Goal: Find contact information: Find contact information

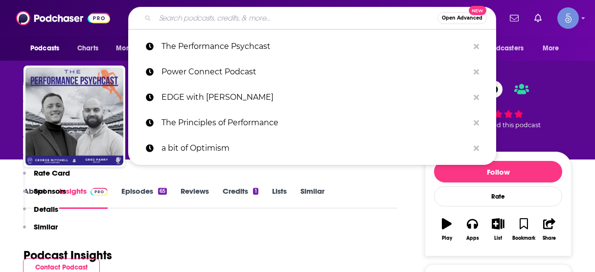
scroll to position [656, 0]
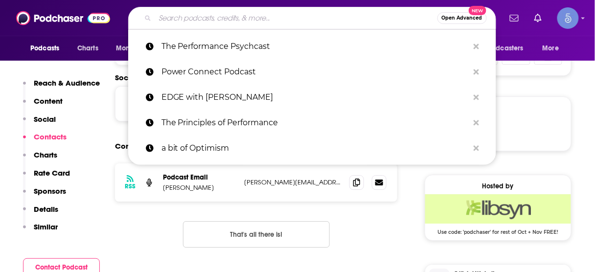
type input "Peak Performance: Dairyland Power Cooperative"
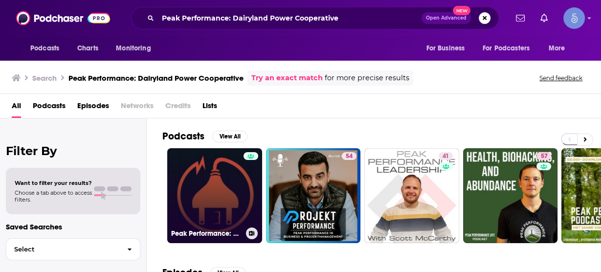
click at [215, 181] on link "Peak Performance: Dairyland Power Cooperative" at bounding box center [214, 195] width 95 height 95
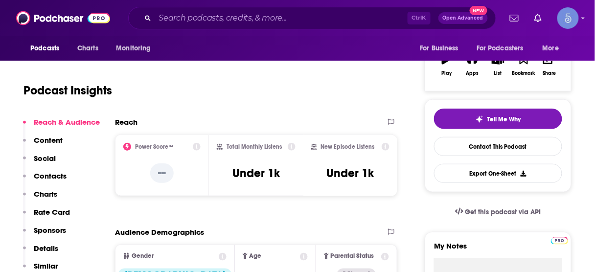
scroll to position [157, 0]
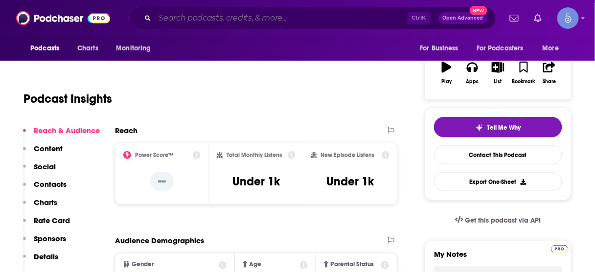
click at [283, 16] on input "Search podcasts, credits, & more..." at bounding box center [281, 18] width 253 height 16
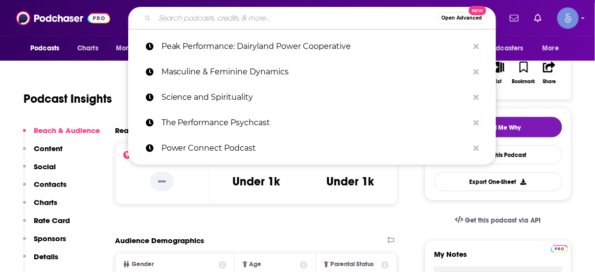
paste input "A Life of Greatness"
type input "A Life of Greatness"
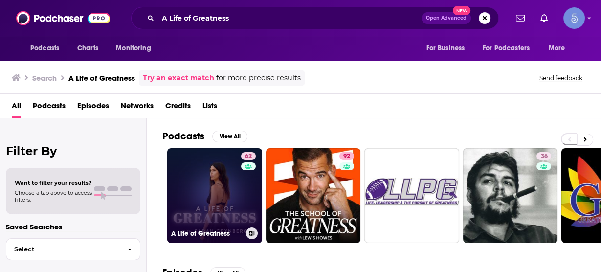
click at [227, 192] on link "62 A Life of Greatness" at bounding box center [214, 195] width 95 height 95
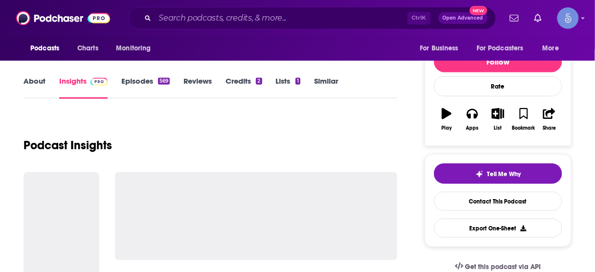
scroll to position [117, 0]
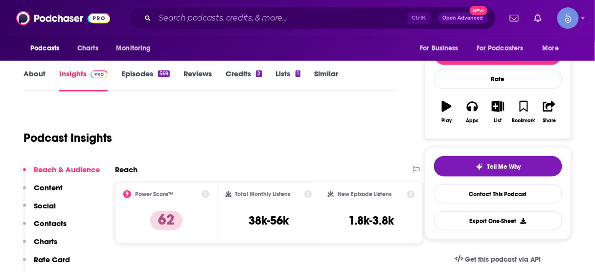
click at [61, 223] on p "Contacts" at bounding box center [50, 223] width 33 height 9
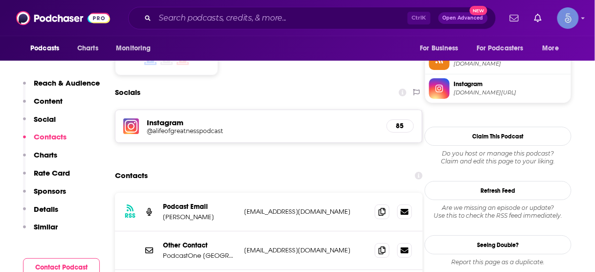
scroll to position [883, 0]
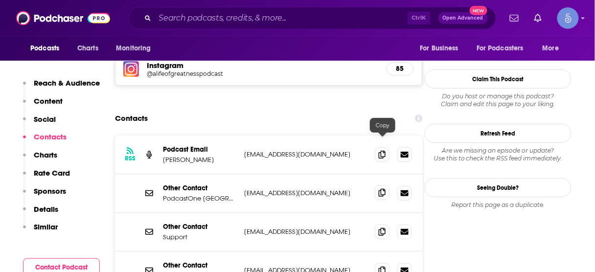
click at [385, 189] on icon at bounding box center [382, 193] width 7 height 8
click at [383, 189] on icon at bounding box center [382, 193] width 7 height 8
click at [381, 228] on icon at bounding box center [382, 232] width 7 height 8
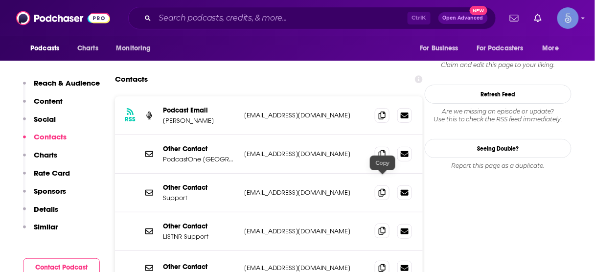
click at [379, 227] on icon at bounding box center [382, 231] width 7 height 8
click at [386, 264] on icon at bounding box center [382, 268] width 7 height 8
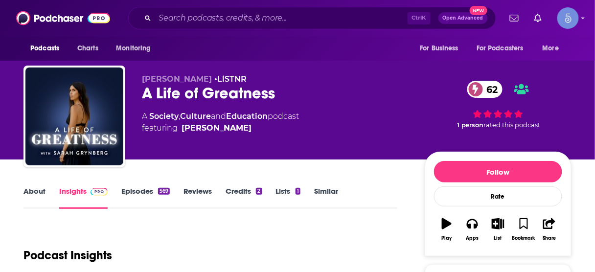
scroll to position [0, 0]
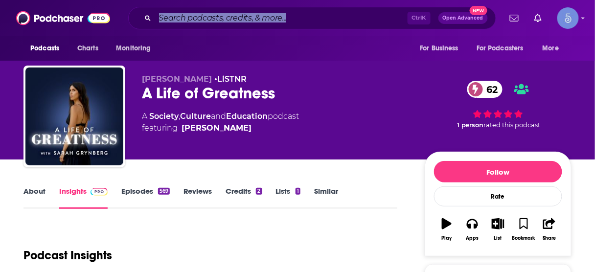
drag, startPoint x: 306, startPoint y: 17, endPoint x: 315, endPoint y: 8, distance: 12.8
click at [309, 13] on div "Ctrl K Open Advanced New" at bounding box center [312, 18] width 368 height 23
click at [304, 22] on input "Search podcasts, credits, & more..." at bounding box center [281, 18] width 253 height 16
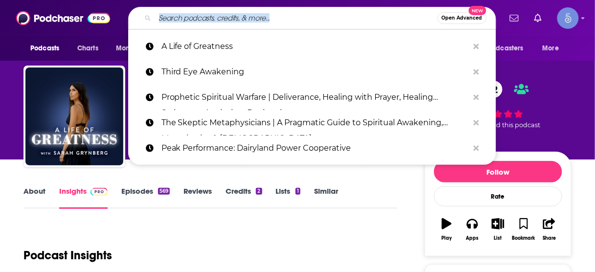
click at [289, 20] on input "Search podcasts, credits, & more..." at bounding box center [296, 18] width 282 height 16
paste input "An Evolving Man Podcast"
type input "An Evolving Man Podcast"
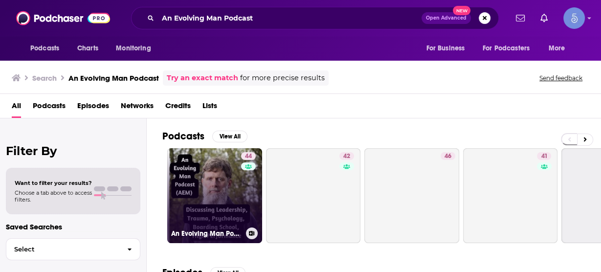
click at [221, 189] on link "44 An Evolving Man Podcast" at bounding box center [214, 195] width 95 height 95
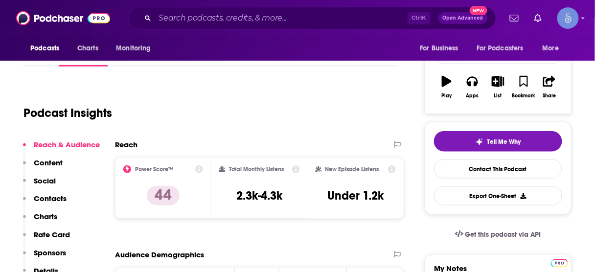
scroll to position [157, 0]
